Goal: Information Seeking & Learning: Learn about a topic

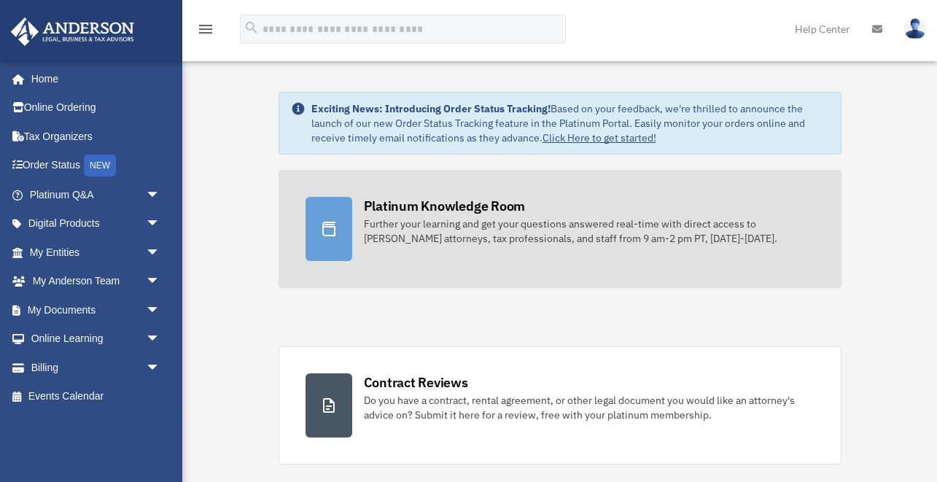
click at [618, 230] on div "Further your learning and get your questions answered real-time with direct acc…" at bounding box center [589, 231] width 451 height 29
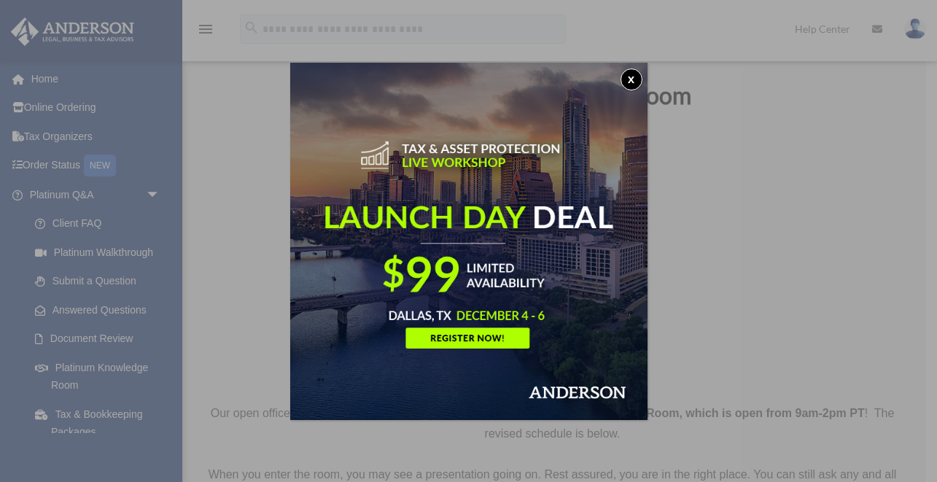
click at [638, 80] on button "x" at bounding box center [632, 80] width 22 height 22
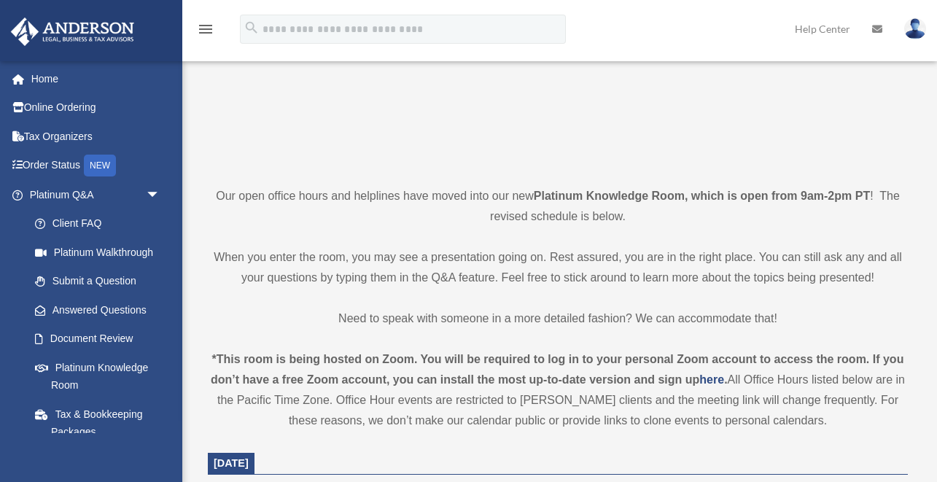
scroll to position [220, 0]
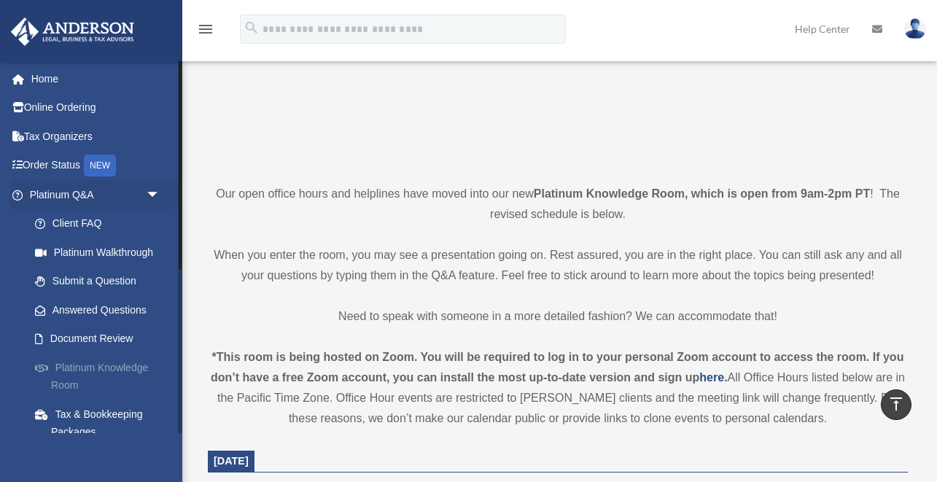
click at [112, 367] on link "Platinum Knowledge Room" at bounding box center [101, 376] width 162 height 47
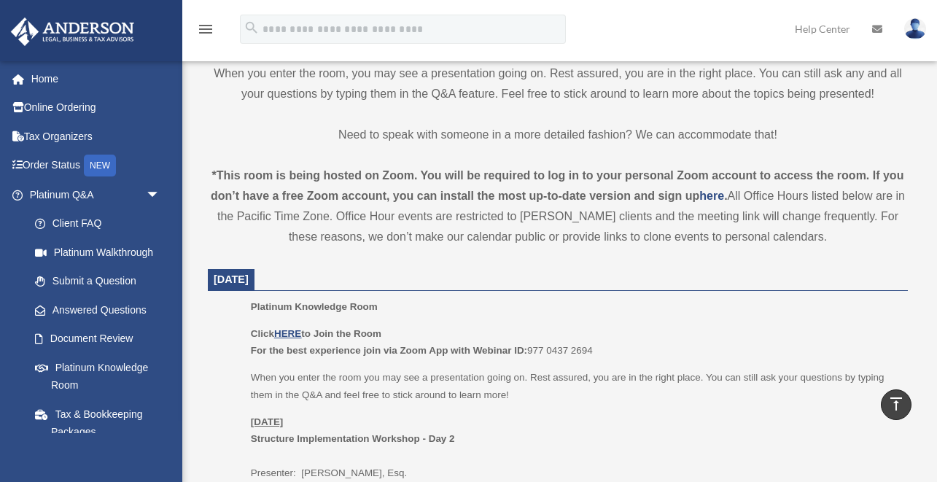
scroll to position [568, 0]
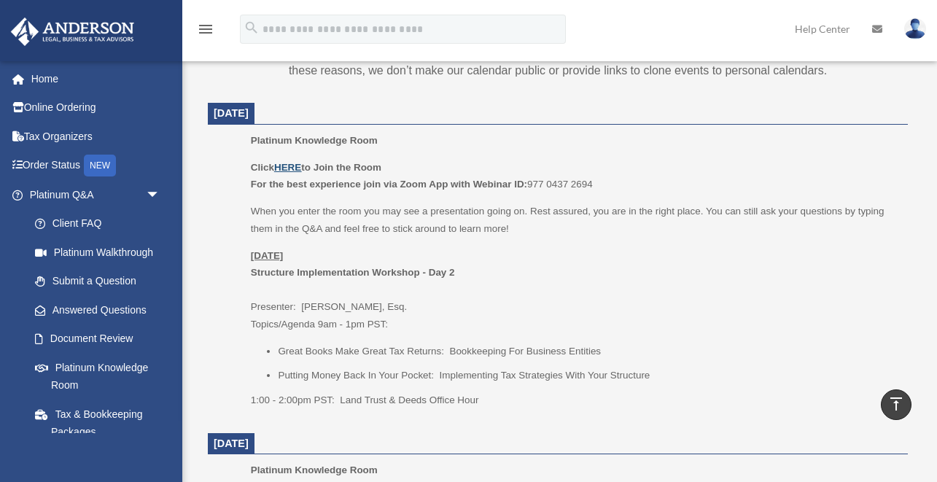
click at [284, 166] on u "HERE" at bounding box center [287, 167] width 27 height 11
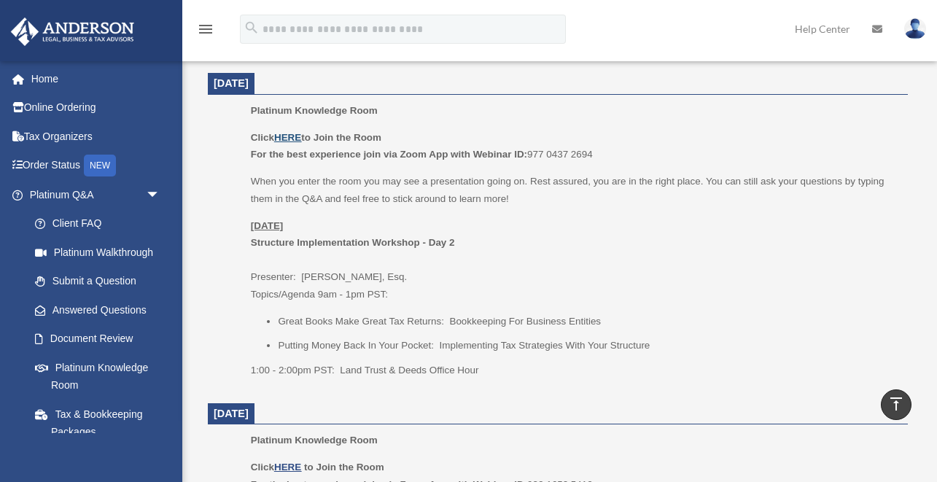
scroll to position [600, 0]
